Goal: Task Accomplishment & Management: Use online tool/utility

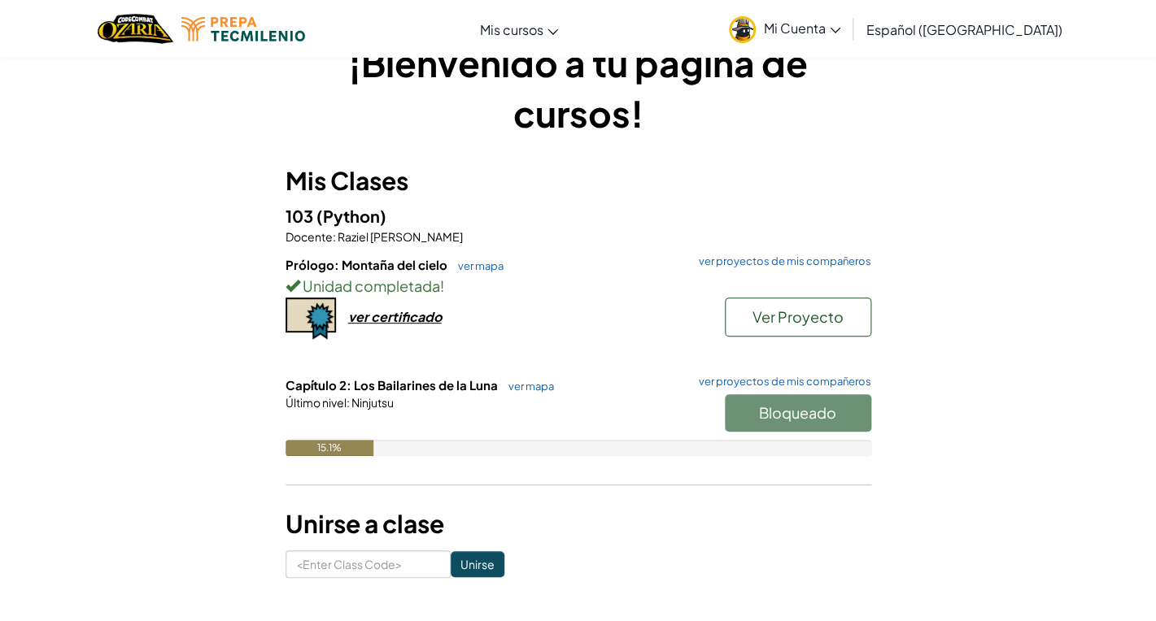
scroll to position [48, 0]
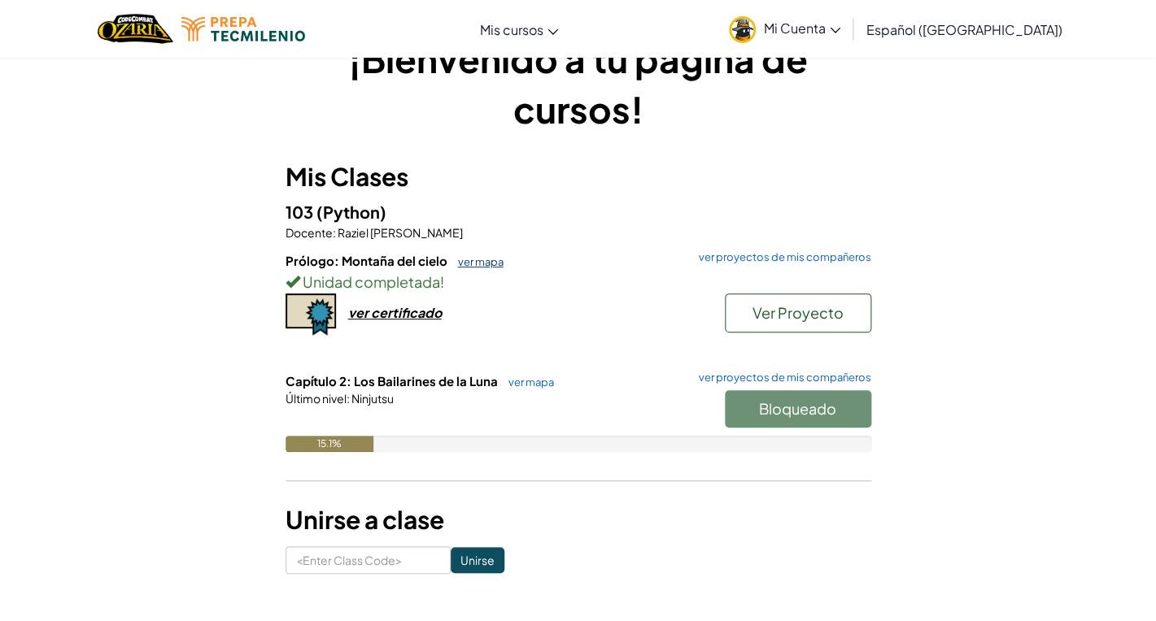
click at [485, 265] on link "ver mapa" at bounding box center [477, 261] width 54 height 13
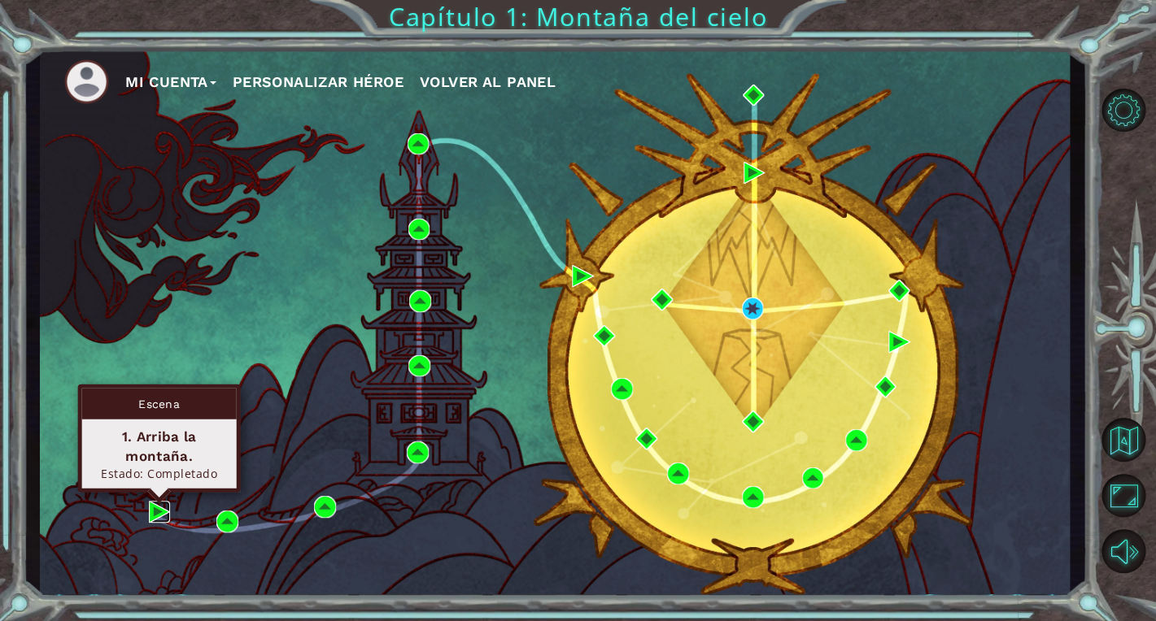
click at [151, 514] on img at bounding box center [160, 512] width 22 height 22
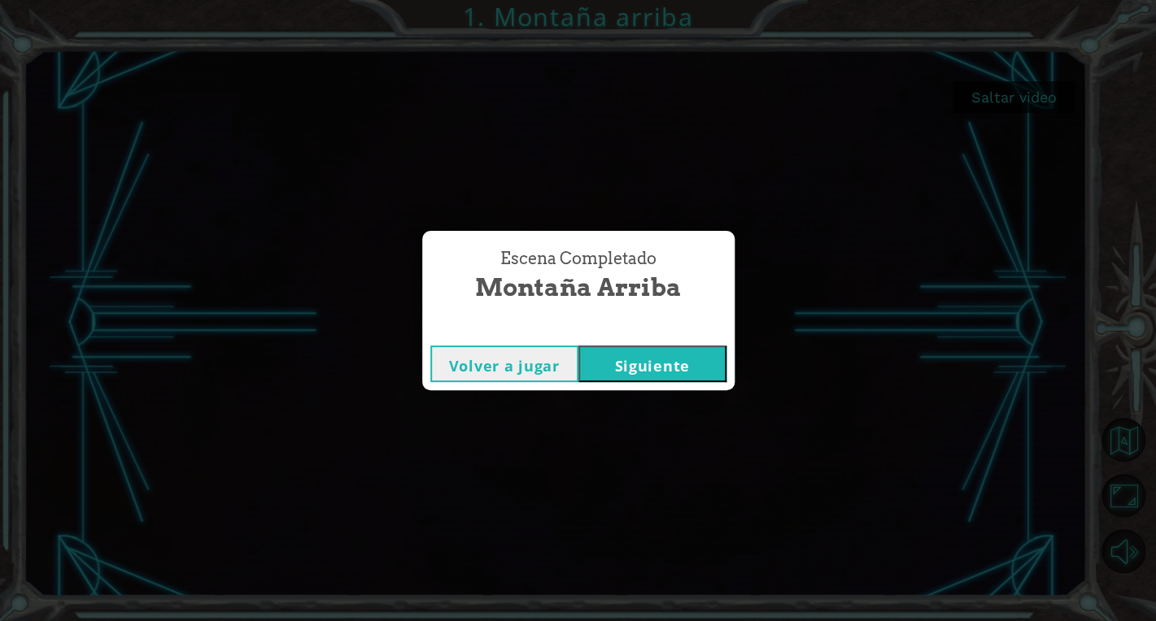
click at [679, 362] on button "Siguiente" at bounding box center [652, 364] width 148 height 37
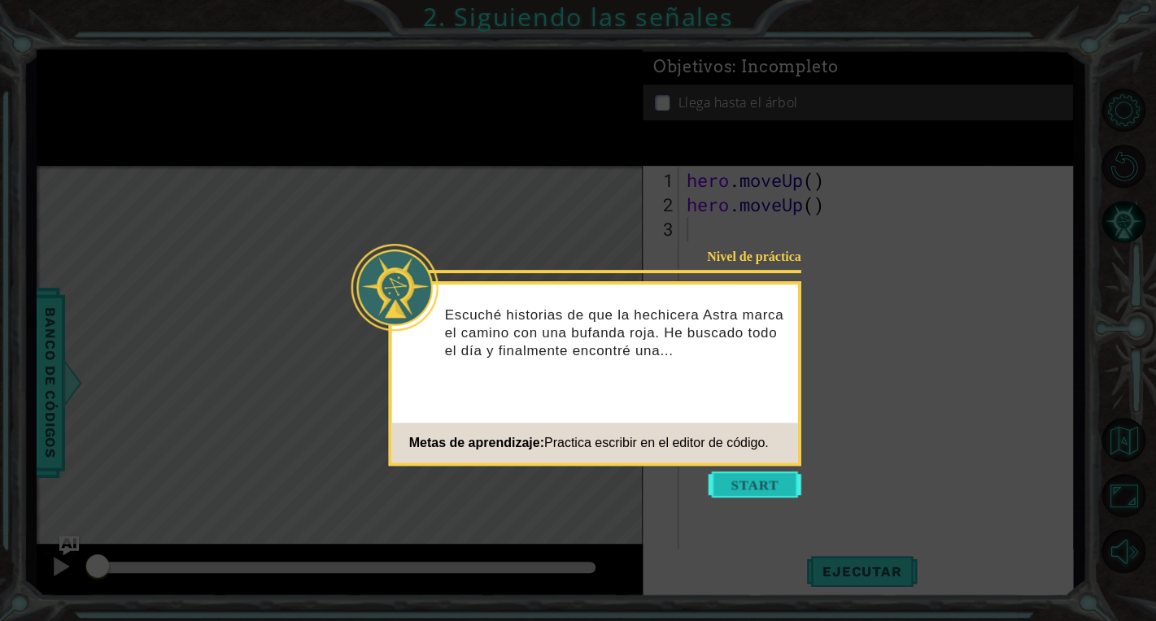
click at [787, 477] on button "Start" at bounding box center [754, 485] width 93 height 26
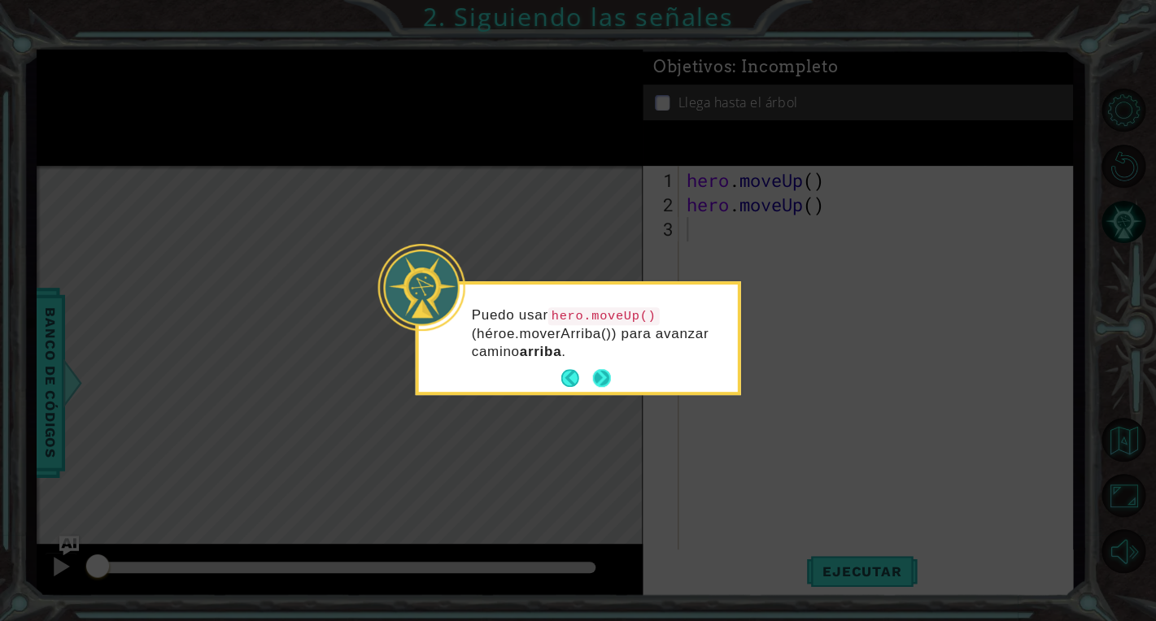
click at [604, 377] on button "Next" at bounding box center [601, 379] width 22 height 22
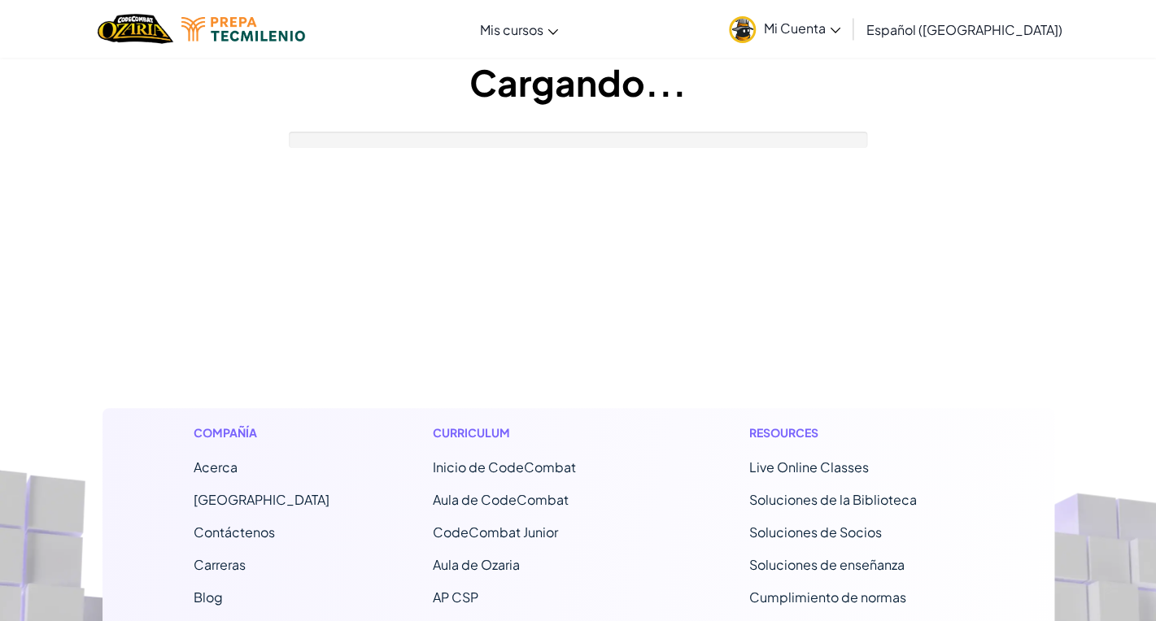
scroll to position [48, 0]
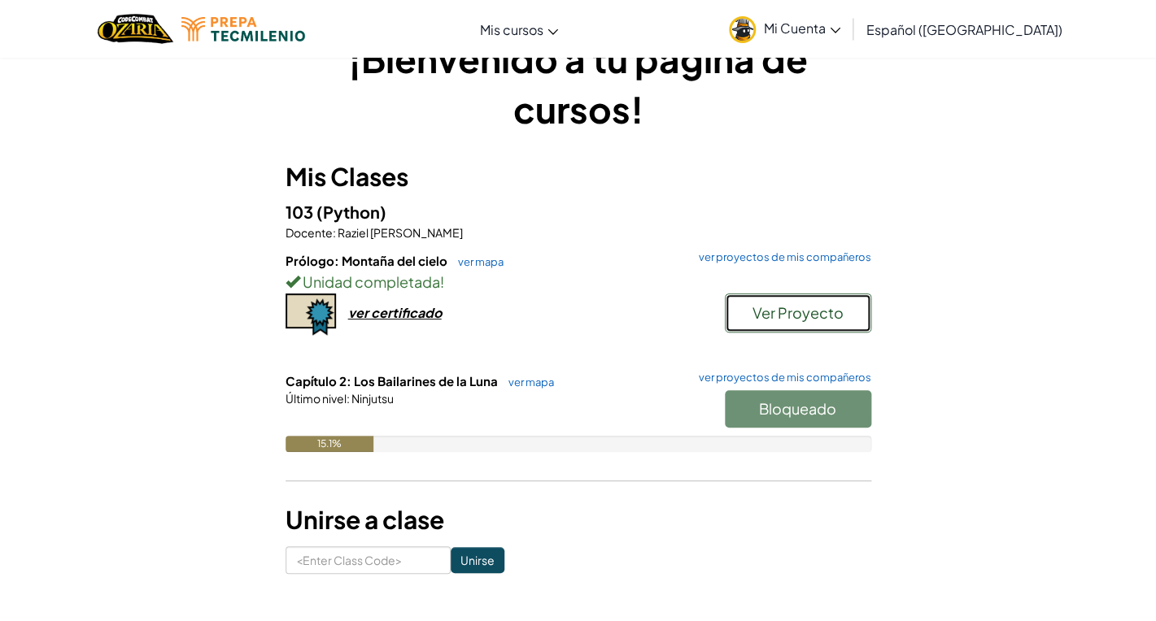
click at [793, 316] on span "Ver Proyecto" at bounding box center [797, 312] width 91 height 19
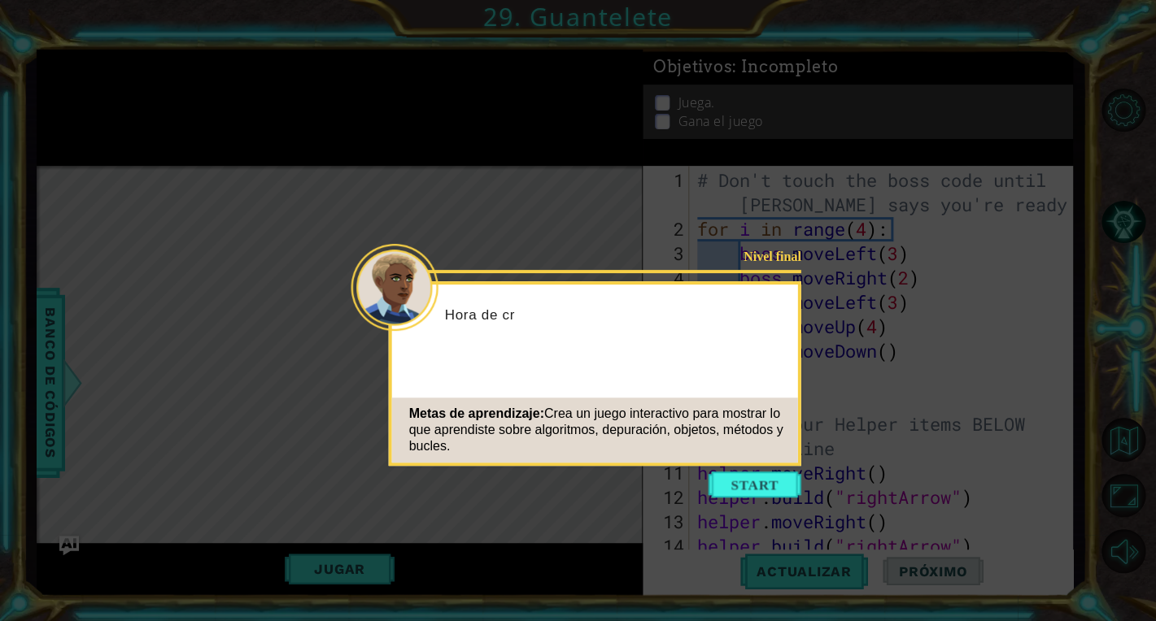
scroll to position [268, 0]
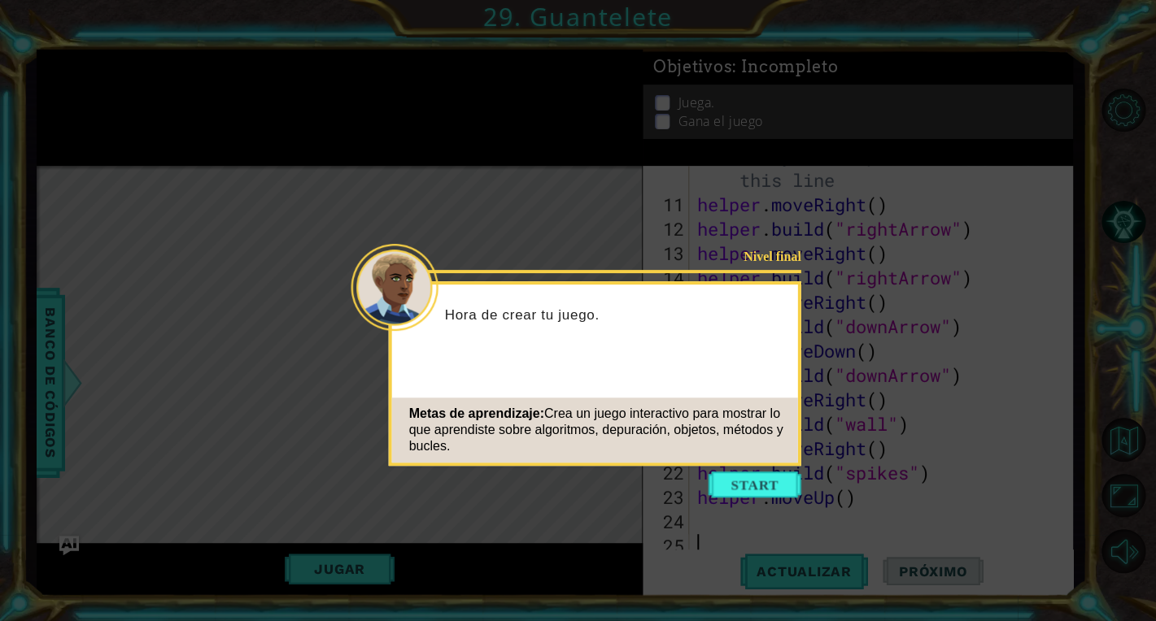
scroll to position [48, 0]
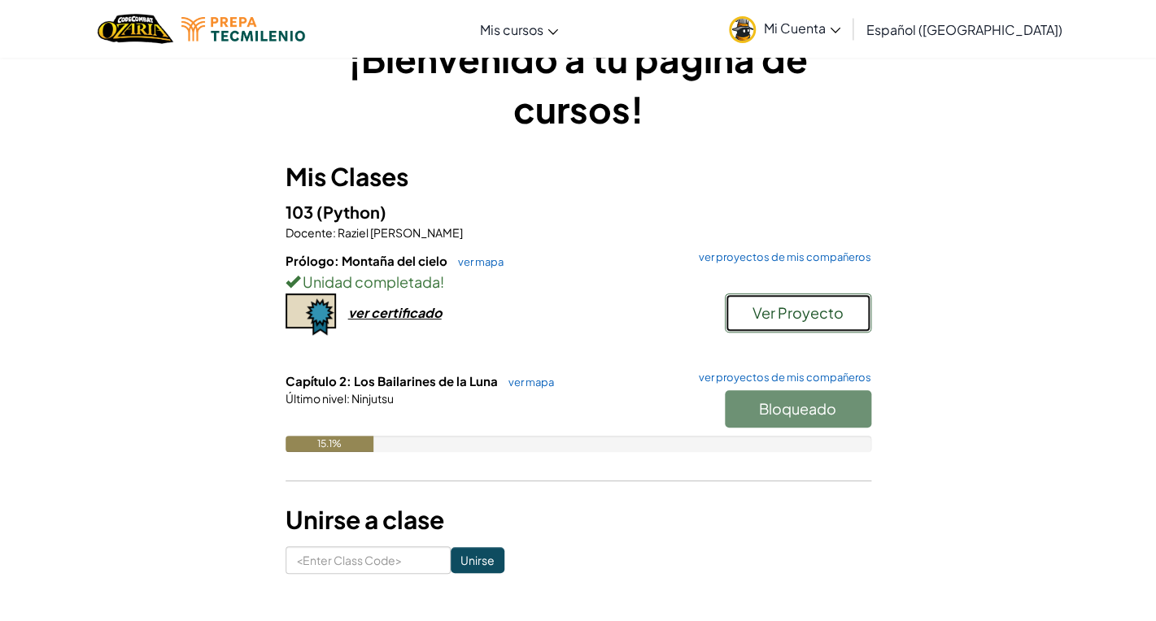
click at [801, 311] on span "Ver Proyecto" at bounding box center [797, 312] width 91 height 19
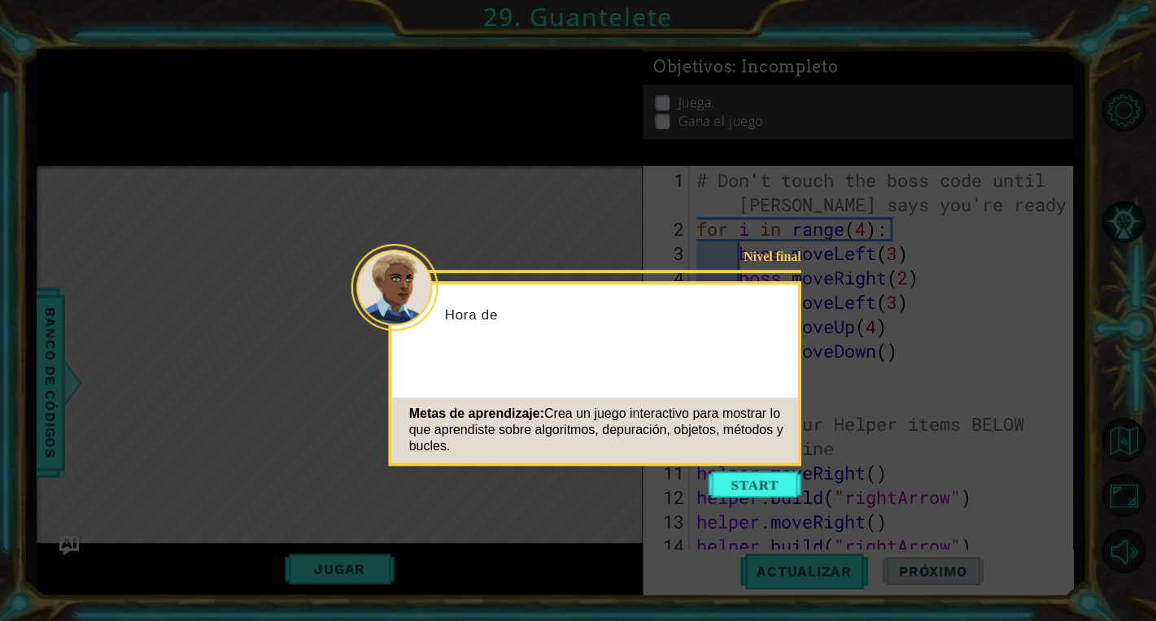
scroll to position [268, 0]
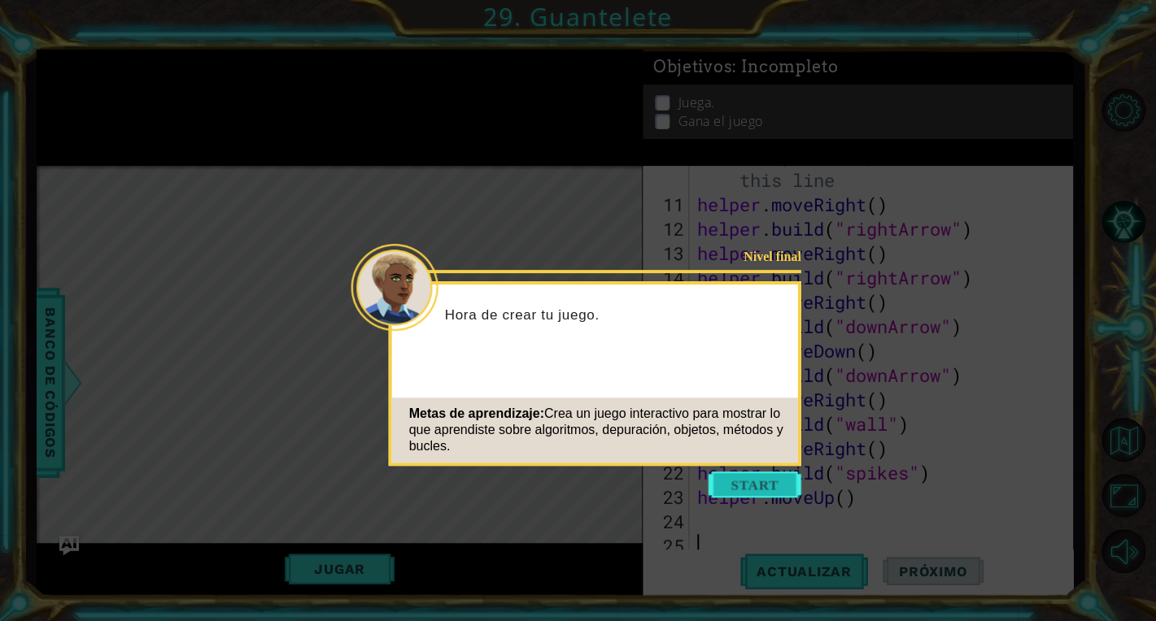
click at [773, 484] on button "Start" at bounding box center [754, 485] width 93 height 26
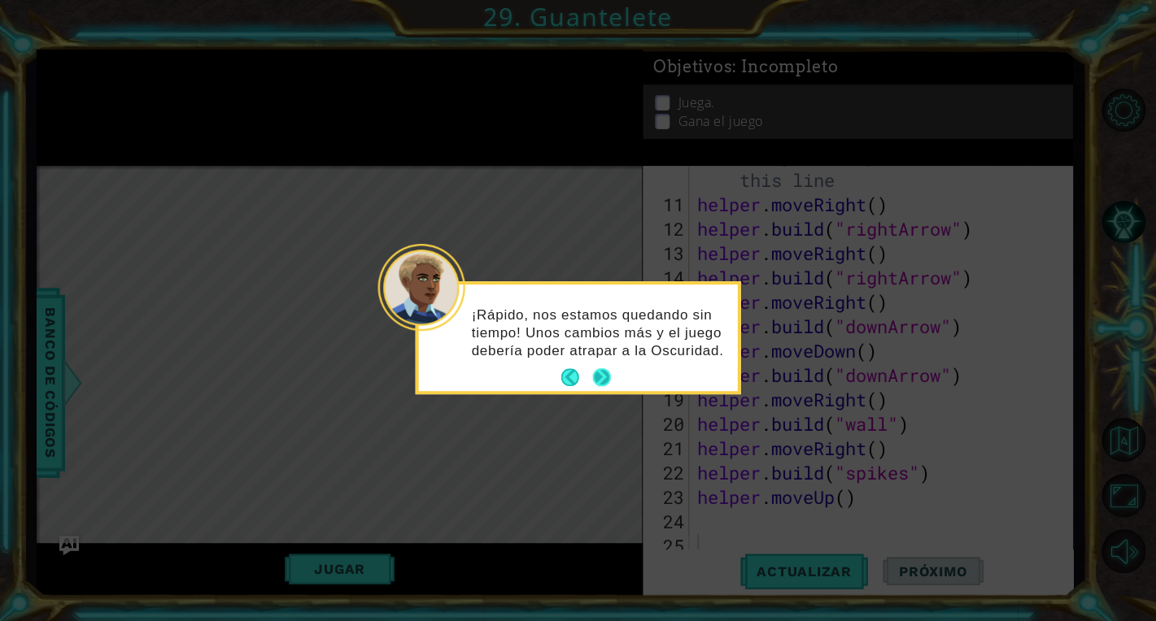
click at [603, 380] on button "Next" at bounding box center [600, 377] width 29 height 29
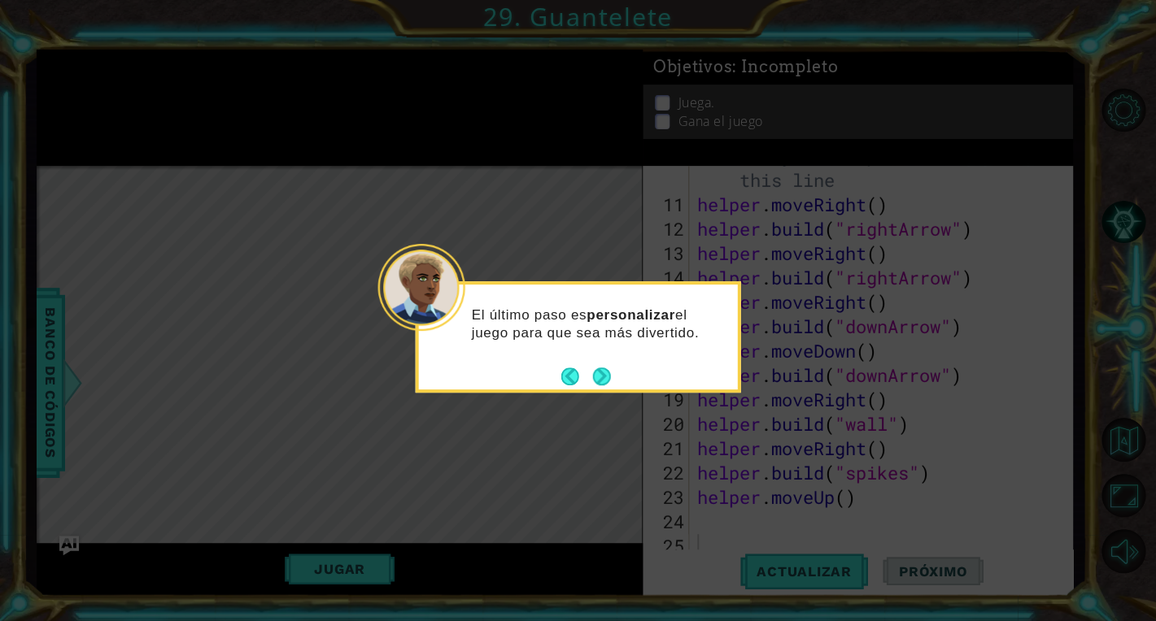
click at [603, 380] on button "Next" at bounding box center [601, 377] width 28 height 28
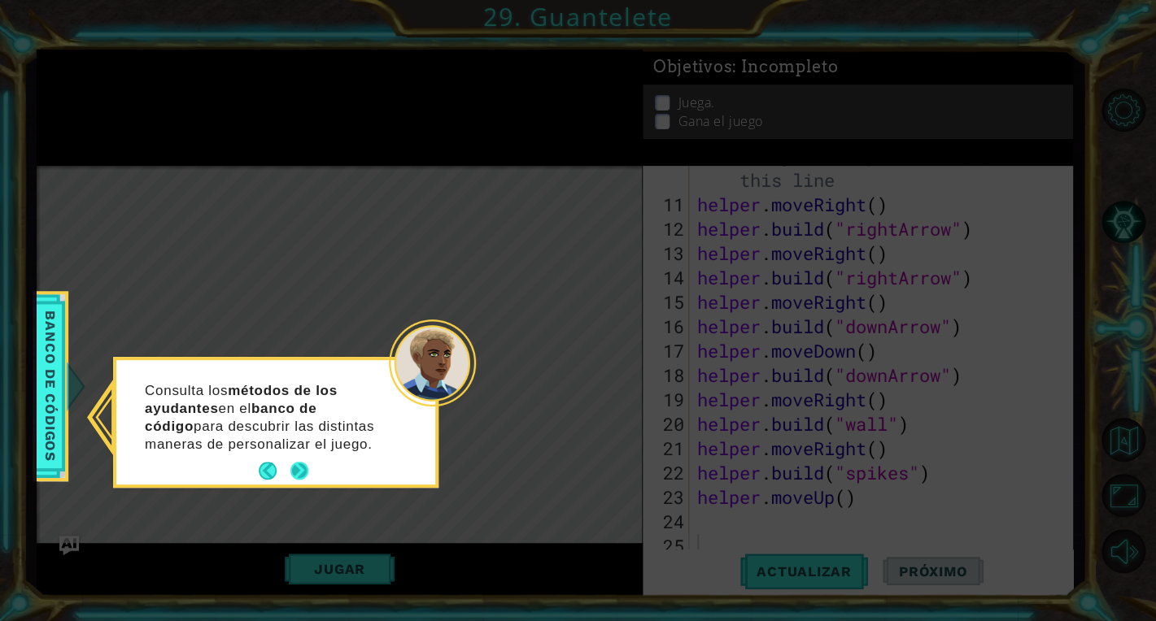
click at [302, 471] on button "Next" at bounding box center [299, 471] width 28 height 28
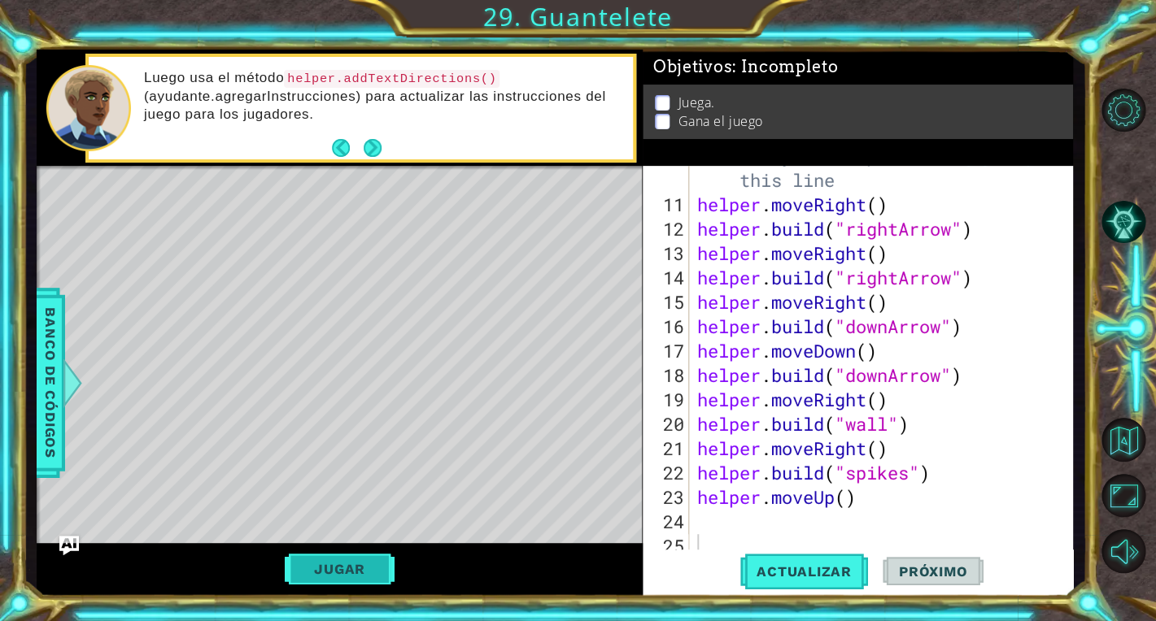
click at [311, 571] on button "Jugar" at bounding box center [340, 569] width 110 height 31
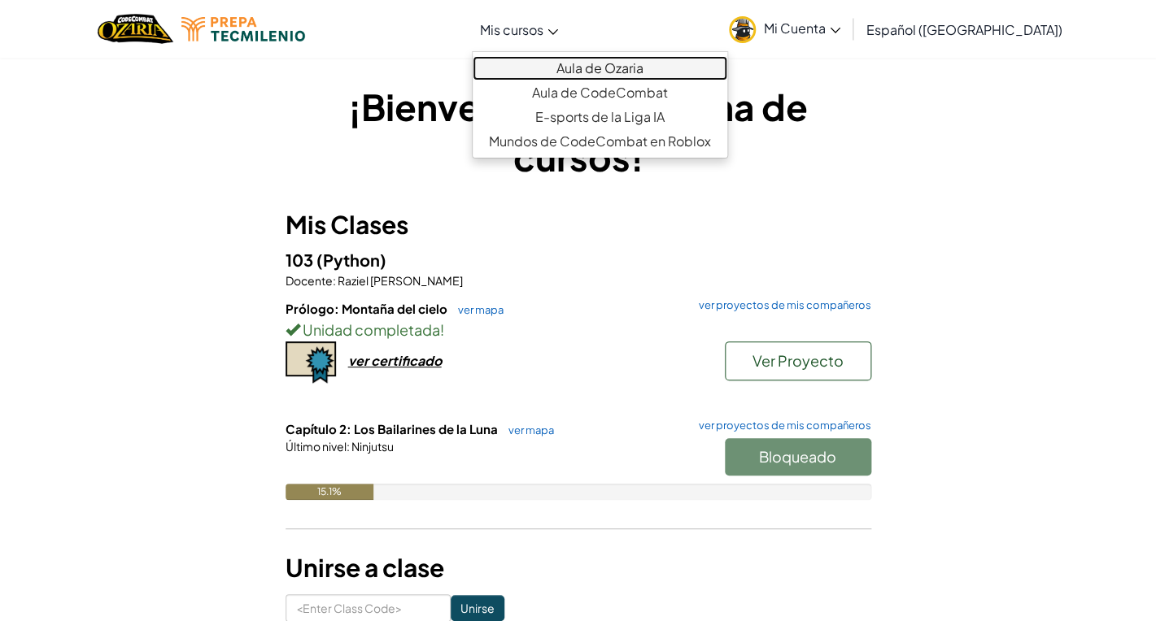
click at [598, 63] on link "Aula de Ozaria" at bounding box center [599, 68] width 255 height 24
